Goal: Manage account settings

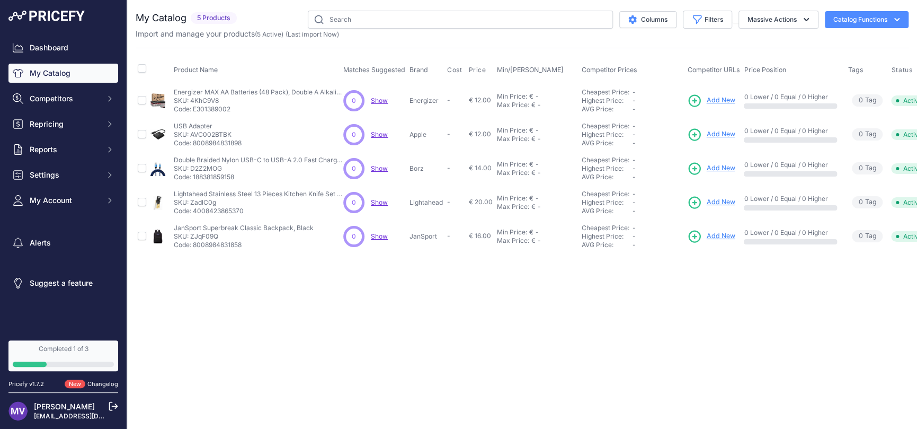
click at [63, 412] on link "[EMAIL_ADDRESS][DOMAIN_NAME]" at bounding box center [89, 416] width 111 height 8
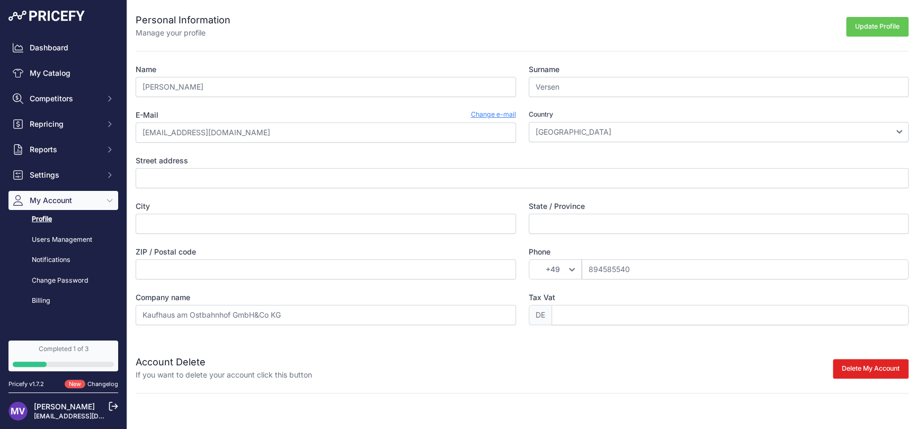
click at [112, 406] on icon at bounding box center [114, 406] width 8 height 8
